Goal: Information Seeking & Learning: Learn about a topic

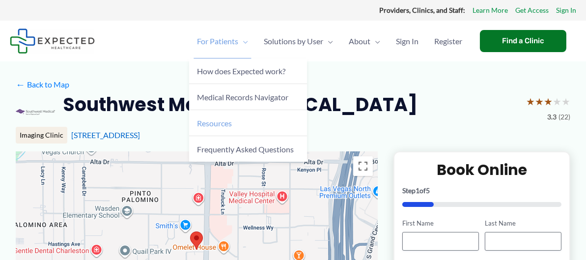
click at [204, 119] on span "Resources" at bounding box center [214, 122] width 35 height 9
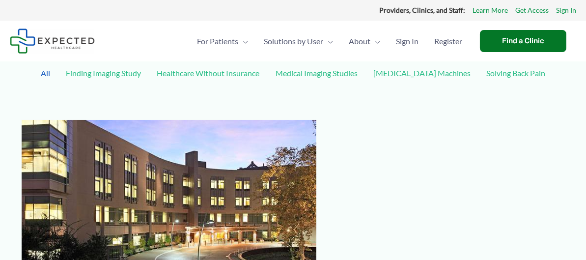
click at [341, 72] on link "Medical Imaging Studies" at bounding box center [317, 72] width 92 height 17
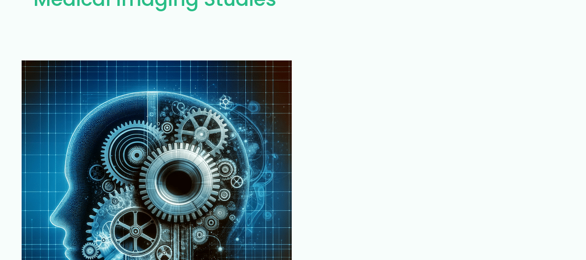
scroll to position [147, 0]
